Goal: Information Seeking & Learning: Learn about a topic

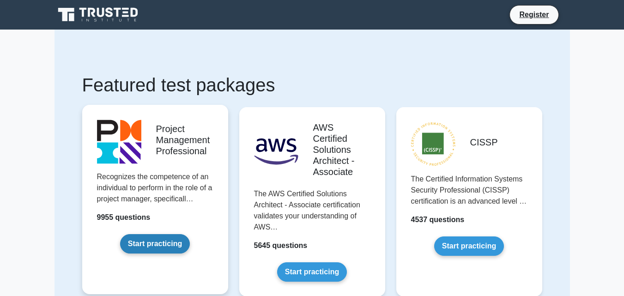
click at [150, 245] on link "Start practicing" at bounding box center [155, 243] width 70 height 19
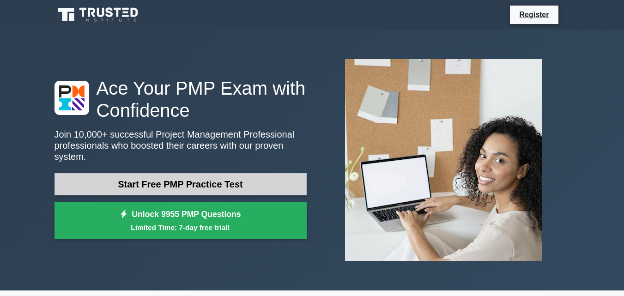
click at [219, 179] on link "Start Free PMP Practice Test" at bounding box center [180, 184] width 252 height 22
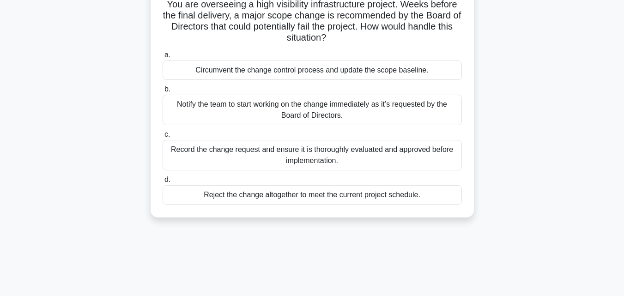
scroll to position [92, 0]
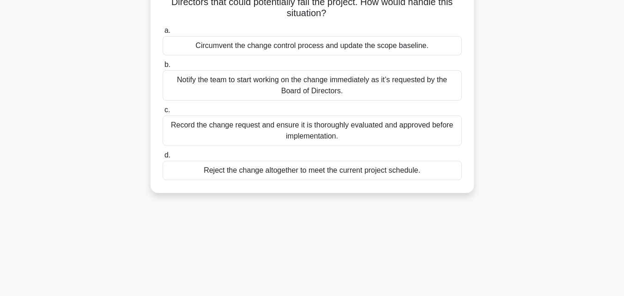
click at [235, 45] on div "Circumvent the change control process and update the scope baseline." at bounding box center [312, 45] width 299 height 19
click at [163, 34] on input "a. Circumvent the change control process and update the scope baseline." at bounding box center [163, 31] width 0 height 6
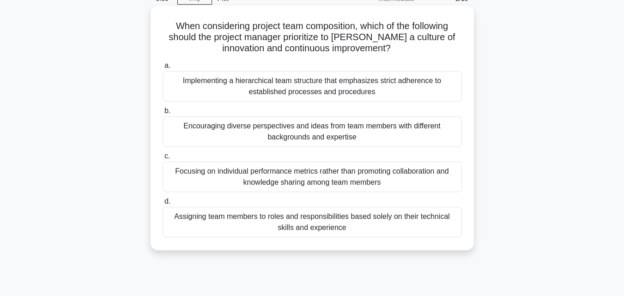
scroll to position [2, 0]
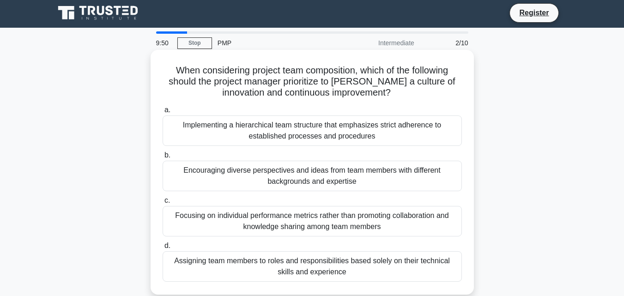
click at [249, 82] on h5 "When considering project team composition, which of the following should the pr…" at bounding box center [312, 82] width 301 height 34
